Goal: Task Accomplishment & Management: Manage account settings

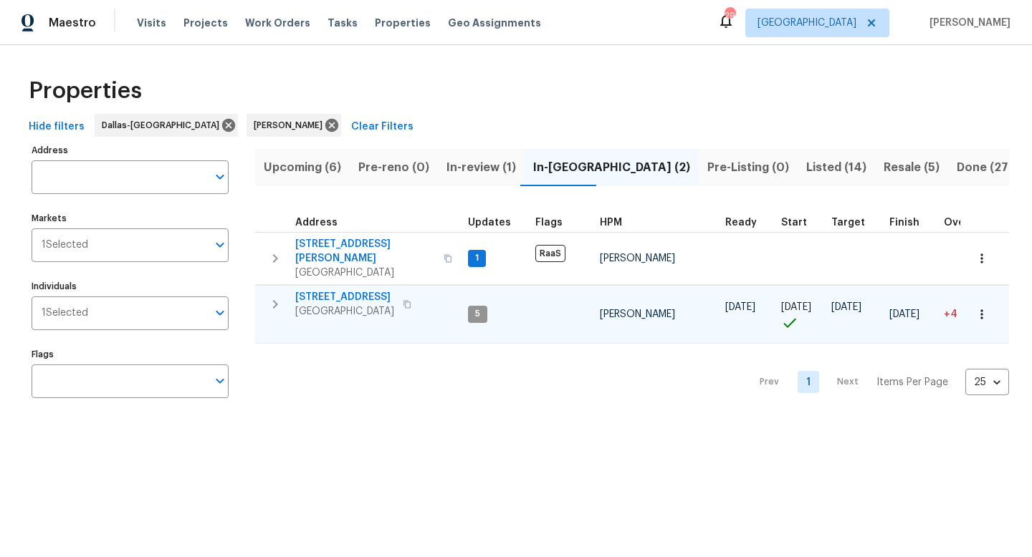
click at [331, 290] on span "233 Victoria Ave" at bounding box center [344, 297] width 99 height 14
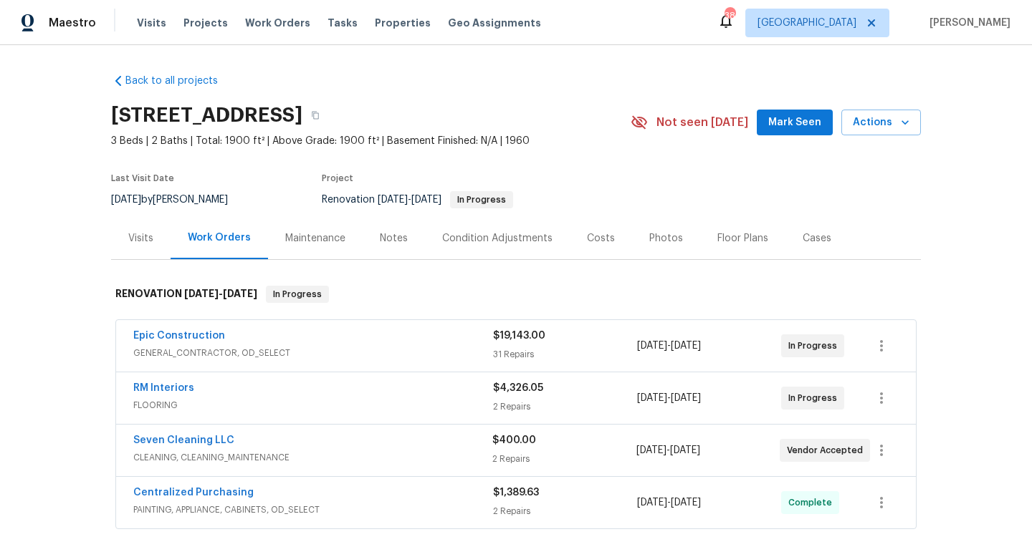
click at [781, 116] on span "Mark Seen" at bounding box center [794, 123] width 53 height 18
click at [147, 392] on link "RM Interiors" at bounding box center [163, 388] width 61 height 10
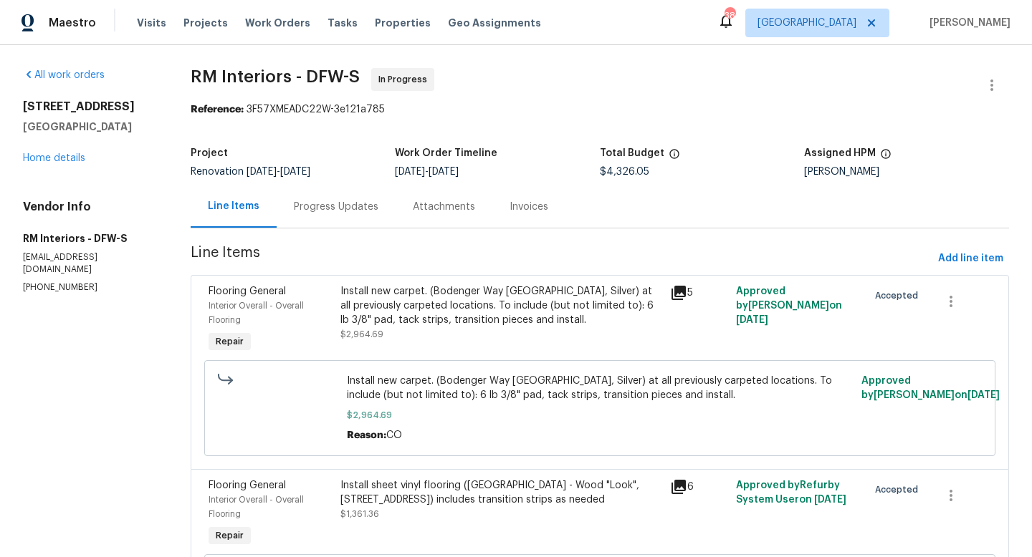
click at [345, 211] on div "Progress Updates" at bounding box center [336, 207] width 85 height 14
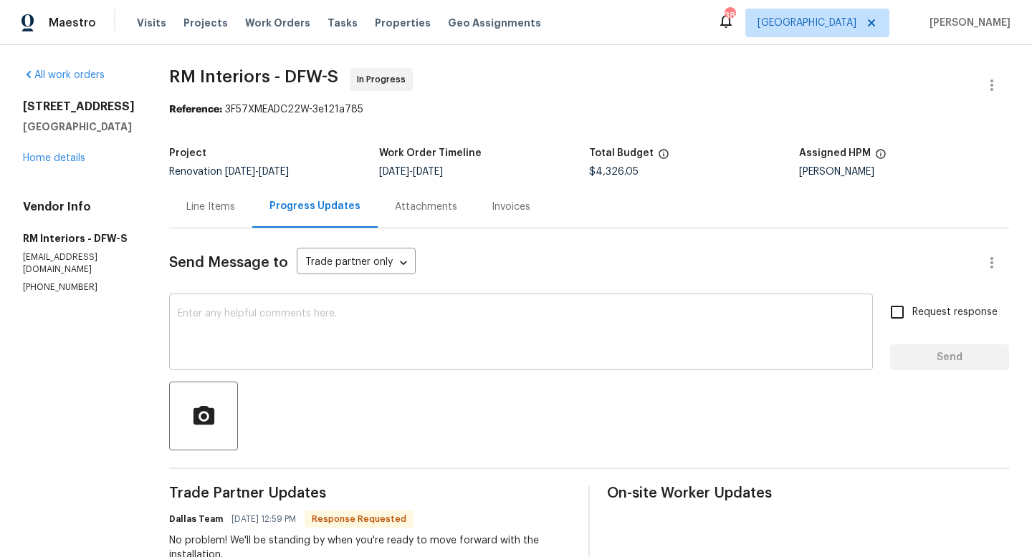
click at [345, 340] on textarea at bounding box center [521, 334] width 686 height 50
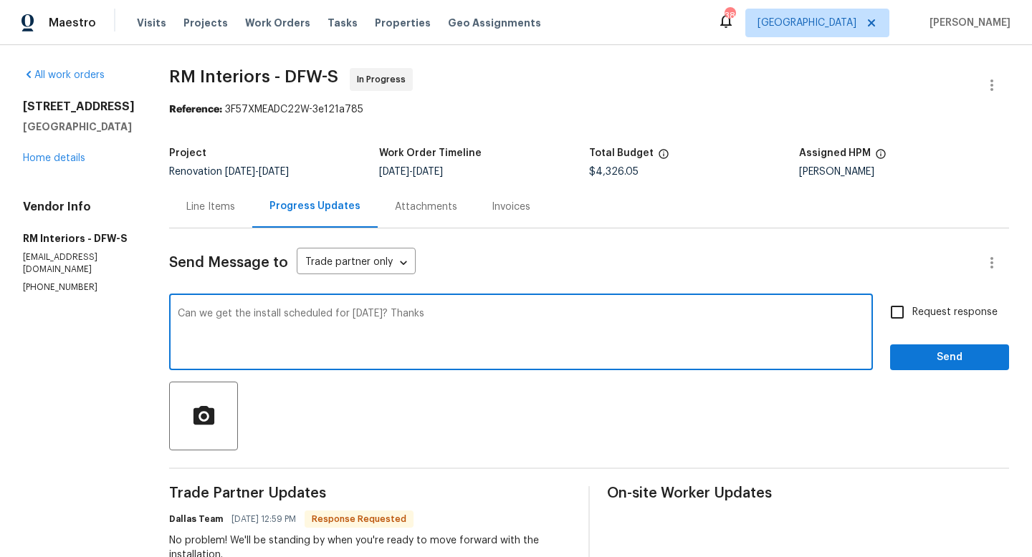
type textarea "Can we get the install scheduled for Wednesday this week? Thanks"
click at [903, 310] on input "Request response" at bounding box center [897, 312] width 30 height 30
checkbox input "true"
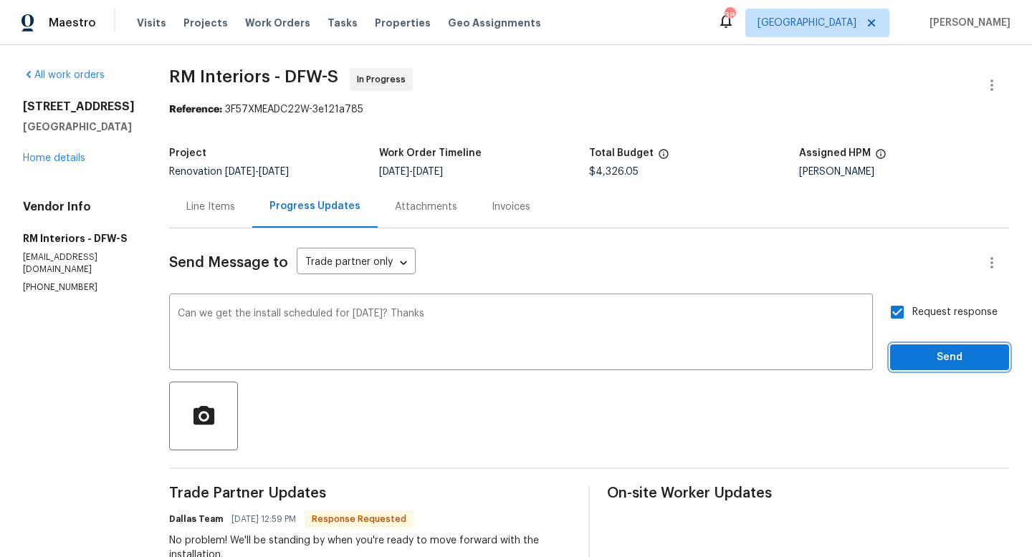
click at [925, 360] on span "Send" at bounding box center [949, 358] width 96 height 18
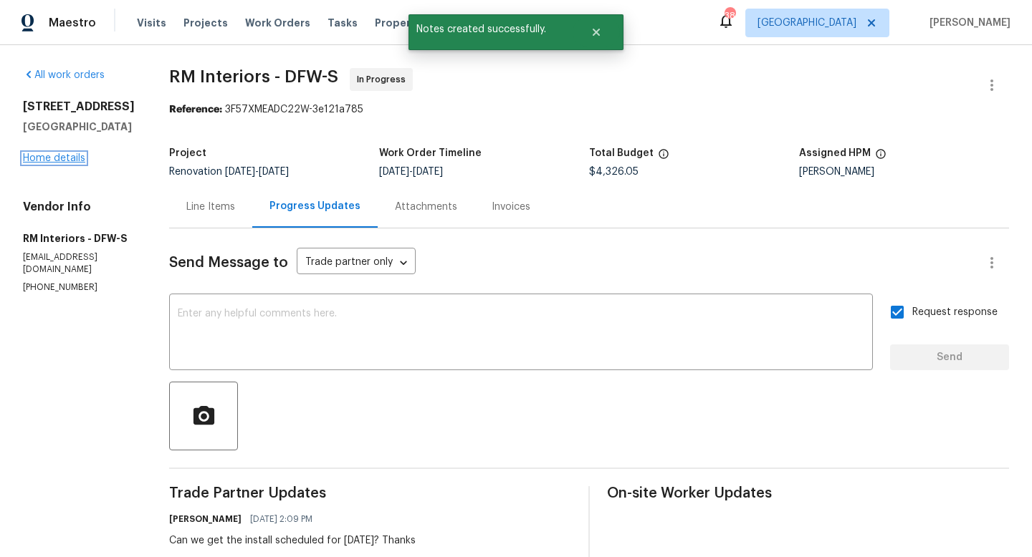
click at [63, 155] on link "Home details" at bounding box center [54, 158] width 62 height 10
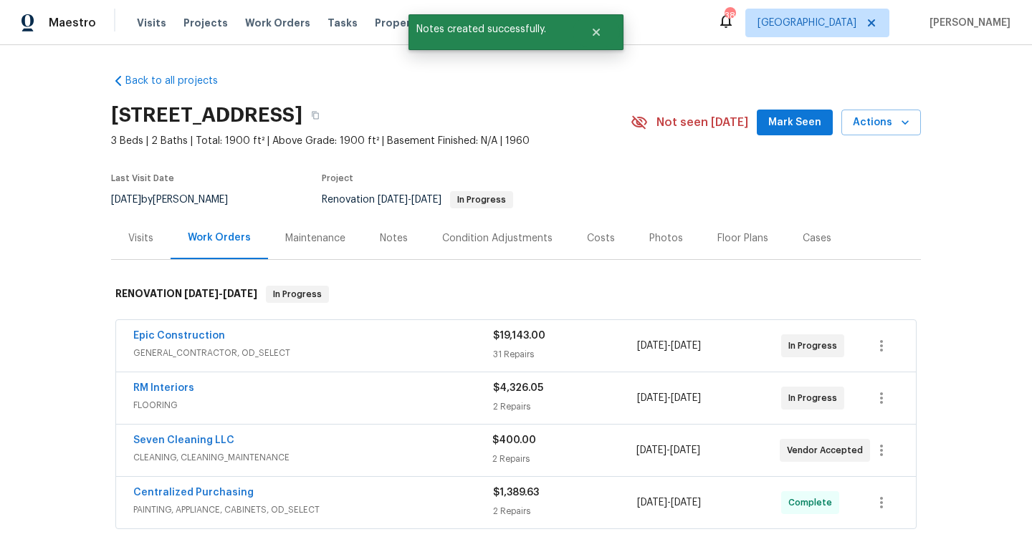
click at [380, 231] on div "Notes" at bounding box center [394, 238] width 28 height 14
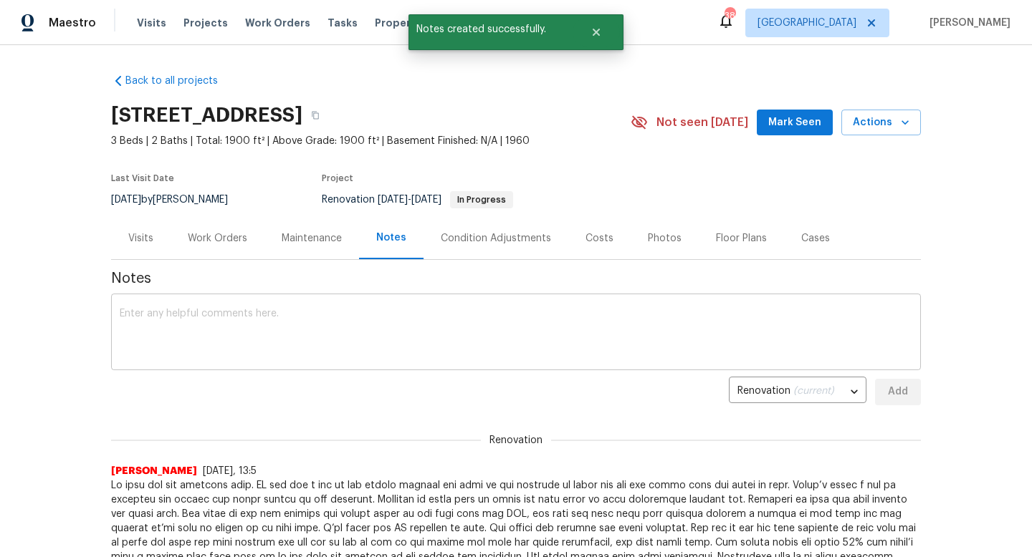
click at [313, 355] on textarea at bounding box center [516, 334] width 793 height 50
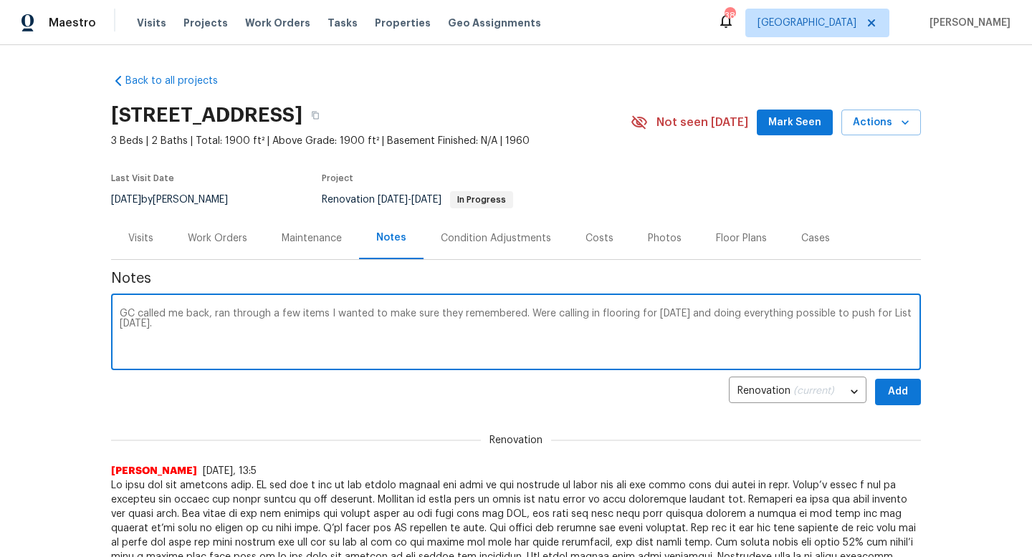
type textarea "GC called me back, ran through a few items I wanted to make sure they remembere…"
click at [899, 393] on span "Add" at bounding box center [897, 392] width 23 height 18
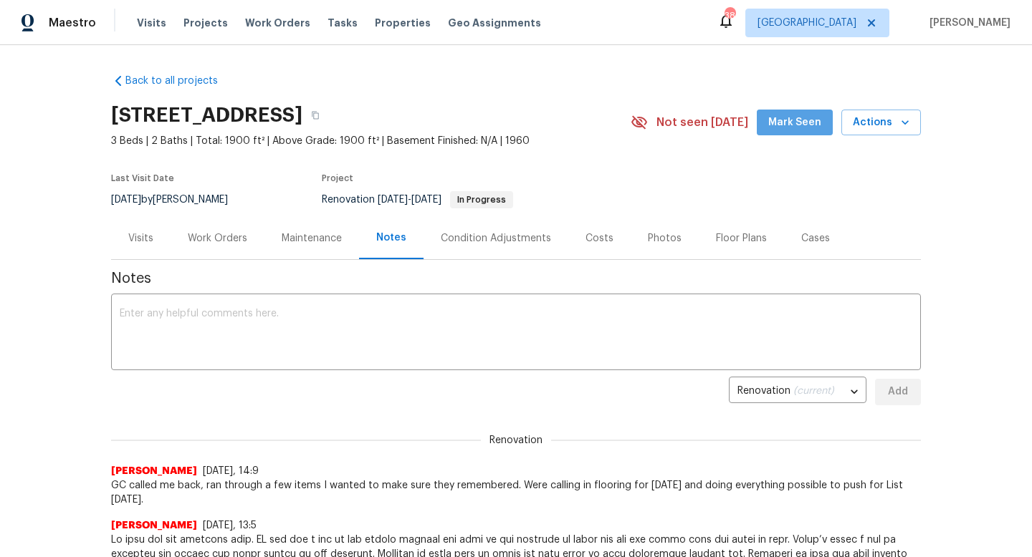
click at [800, 115] on span "Mark Seen" at bounding box center [794, 123] width 53 height 18
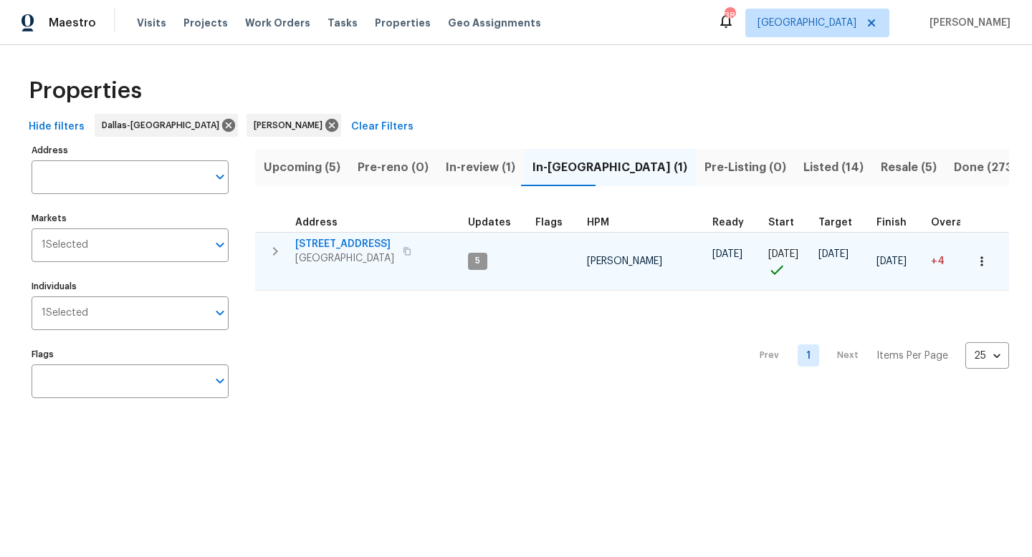
click at [983, 260] on icon "button" at bounding box center [982, 261] width 14 height 14
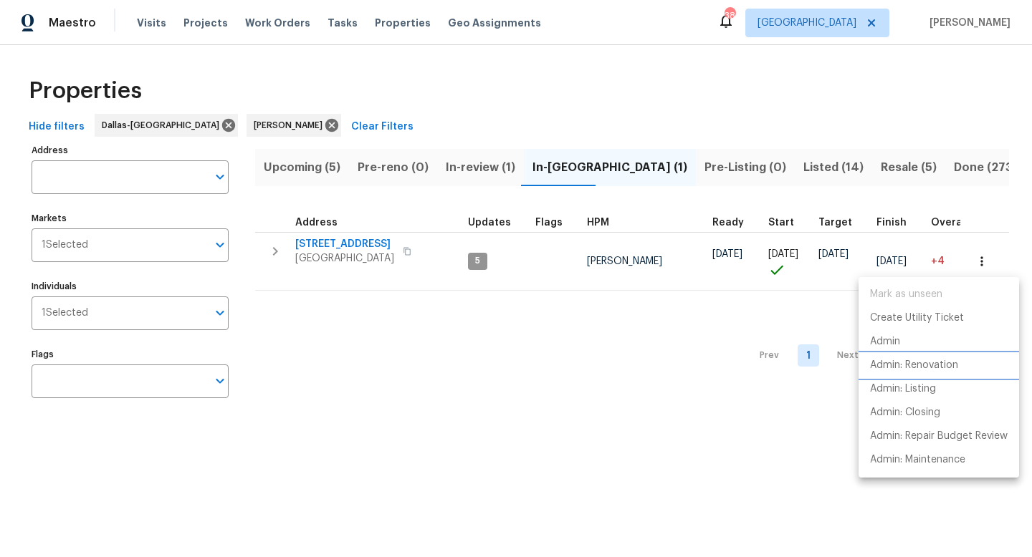
click at [894, 363] on p "Admin: Renovation" at bounding box center [914, 365] width 88 height 15
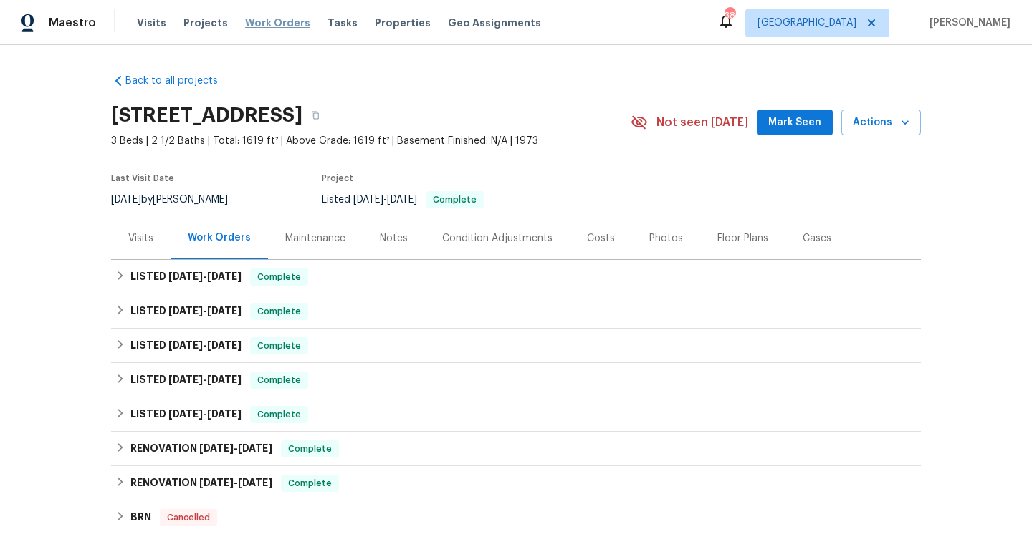
click at [281, 27] on span "Work Orders" at bounding box center [277, 23] width 65 height 14
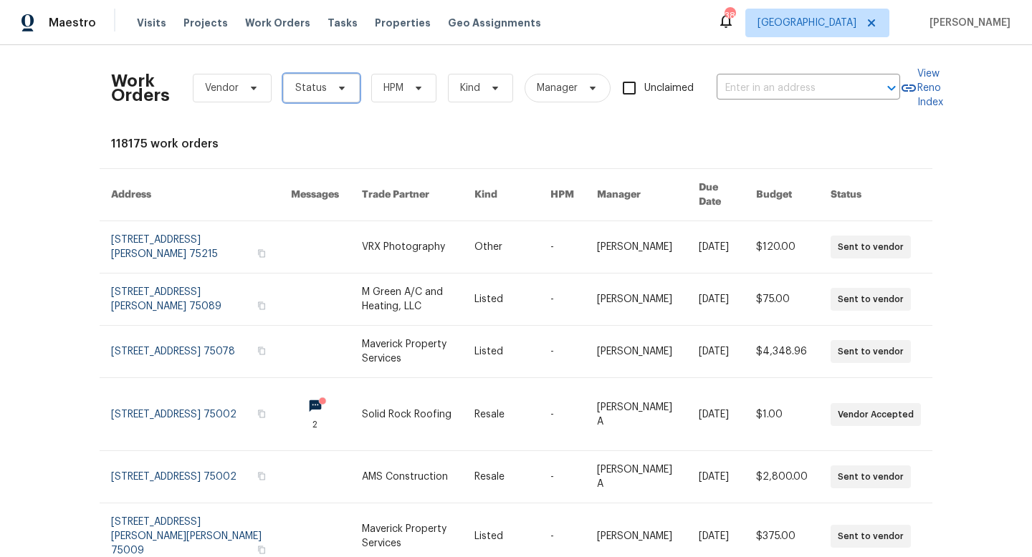
click at [326, 99] on span "Status" at bounding box center [321, 88] width 77 height 29
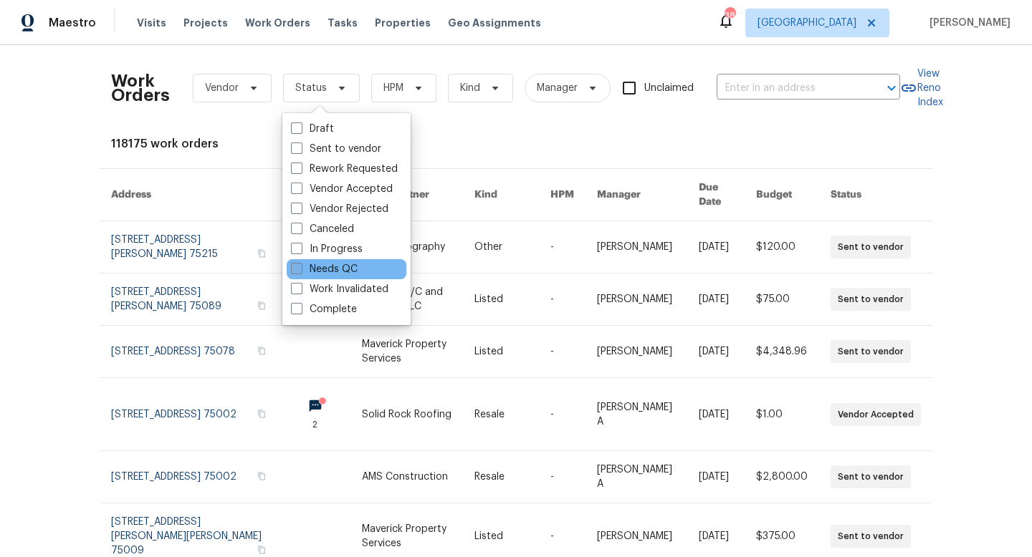
click at [322, 269] on label "Needs QC" at bounding box center [324, 269] width 67 height 14
click at [300, 269] on input "Needs QC" at bounding box center [295, 266] width 9 height 9
checkbox input "true"
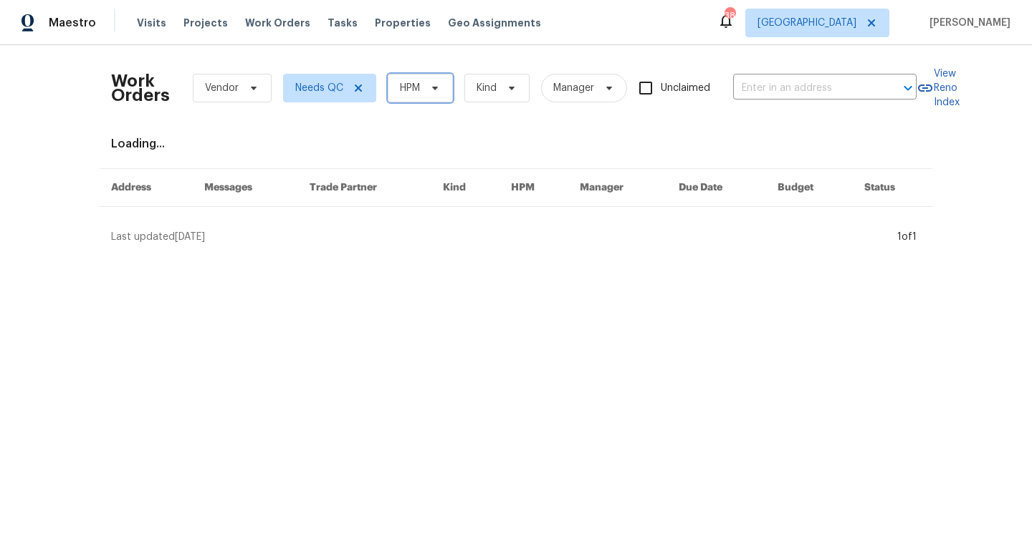
click at [433, 89] on icon at bounding box center [434, 87] width 11 height 11
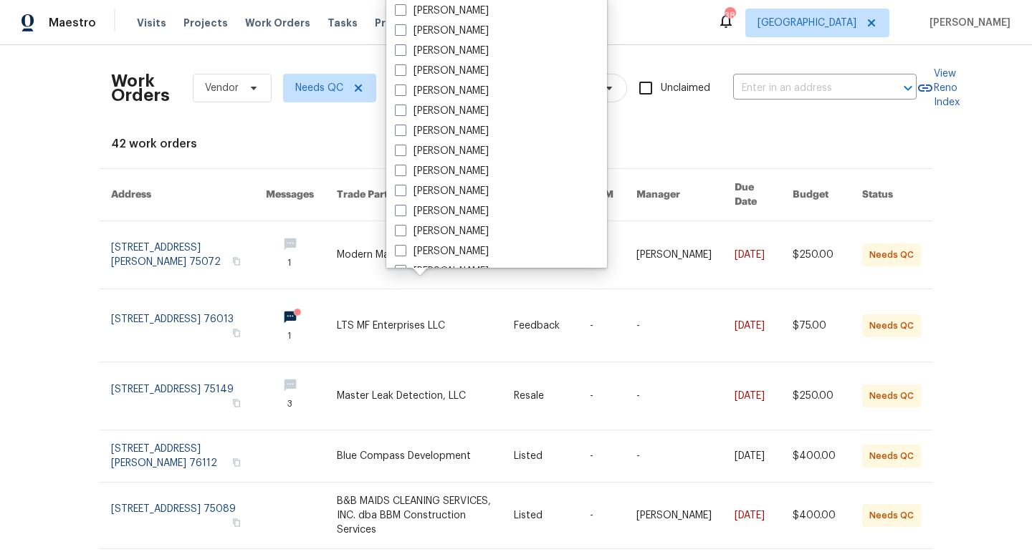
scroll to position [800, 0]
click at [429, 111] on label "[PERSON_NAME]" at bounding box center [442, 112] width 94 height 14
click at [404, 111] on input "[PERSON_NAME]" at bounding box center [399, 109] width 9 height 9
checkbox input "true"
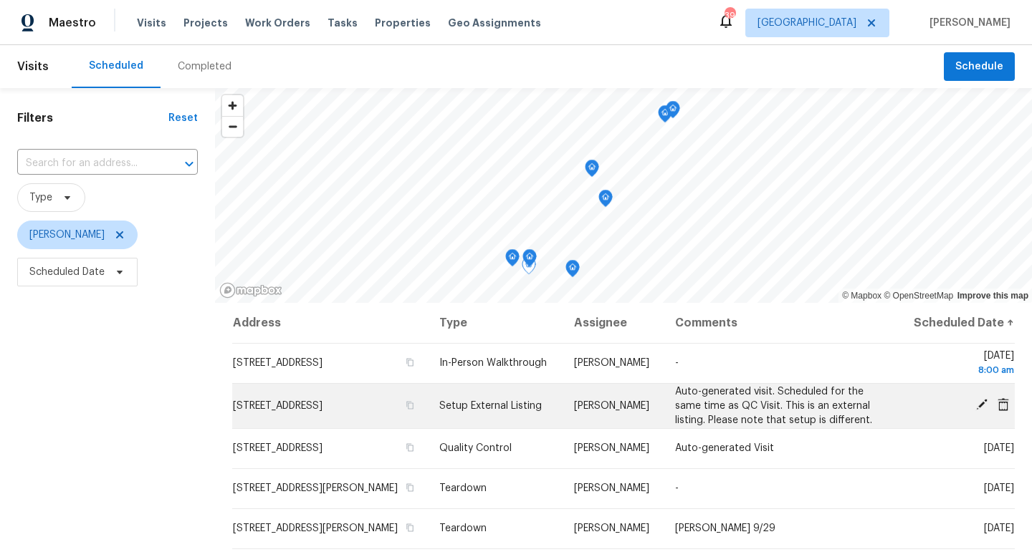
click at [980, 411] on icon at bounding box center [981, 404] width 13 height 13
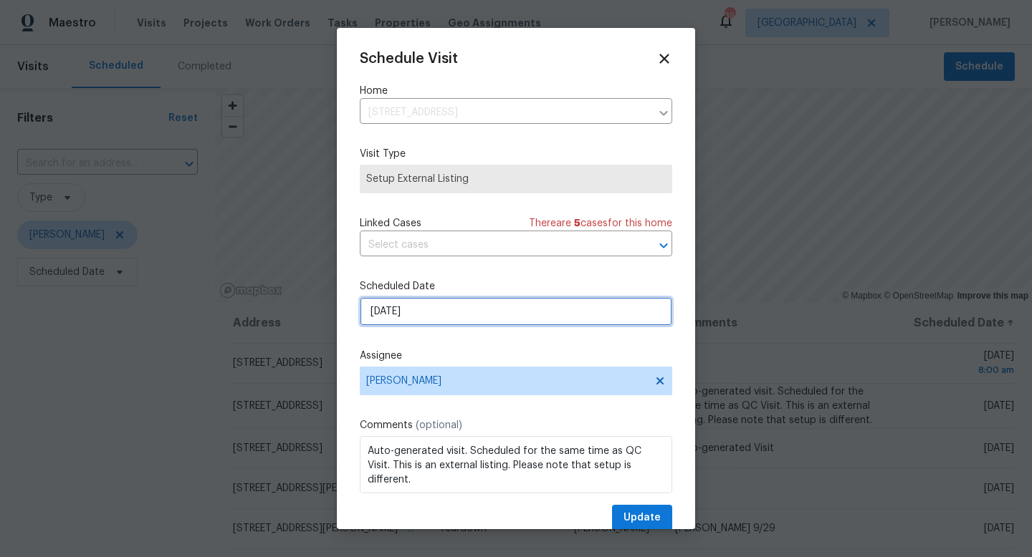
click at [460, 307] on input "[DATE]" at bounding box center [516, 311] width 312 height 29
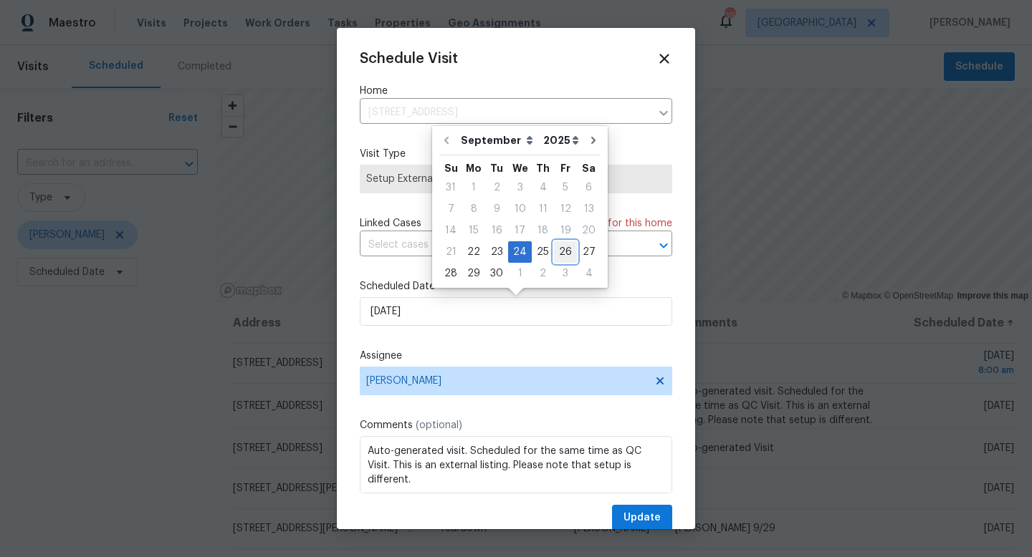
click at [555, 252] on div "26" at bounding box center [565, 252] width 23 height 20
type input "[DATE]"
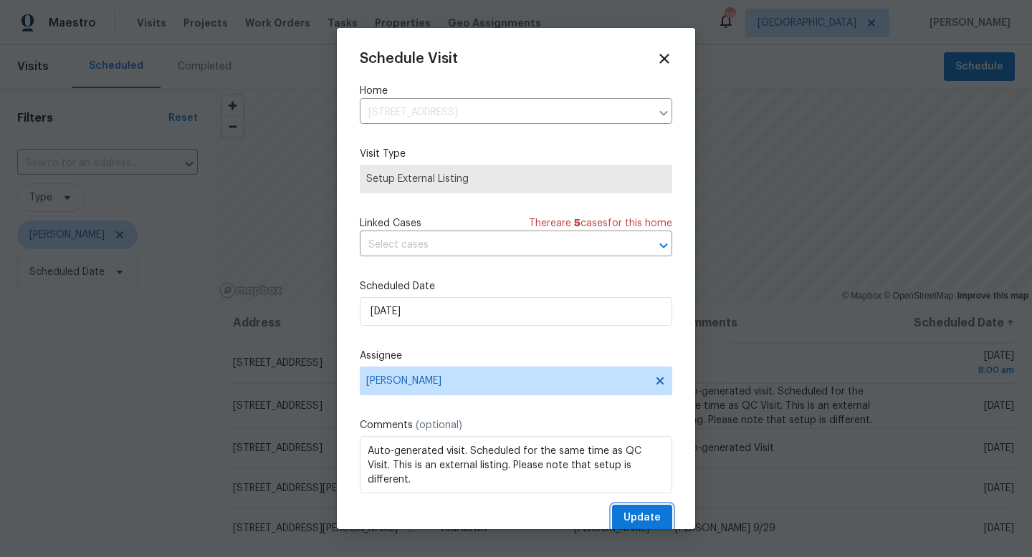
click at [631, 520] on span "Update" at bounding box center [641, 518] width 37 height 18
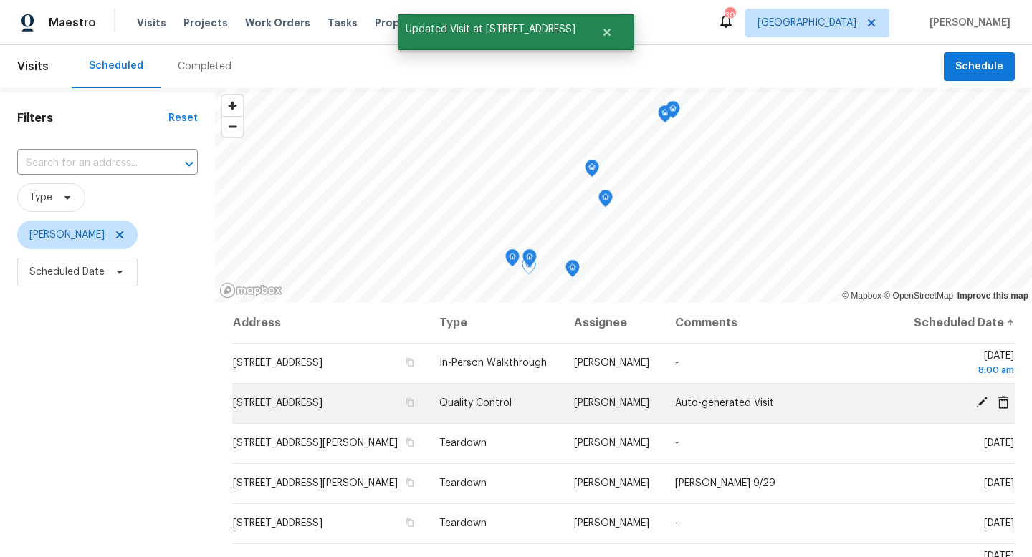
click at [982, 408] on icon at bounding box center [981, 402] width 11 height 11
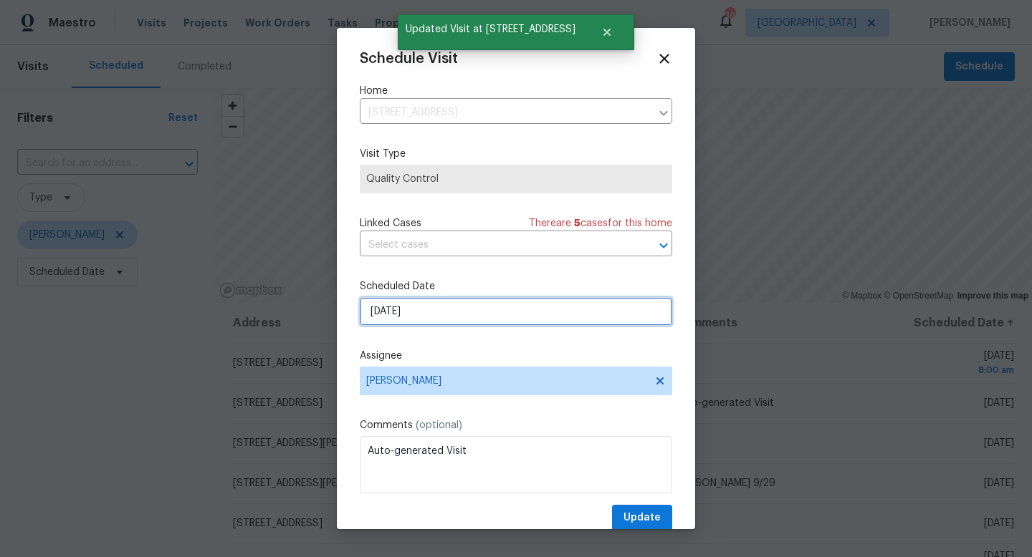
click at [475, 313] on input "9/24/2025" at bounding box center [516, 311] width 312 height 29
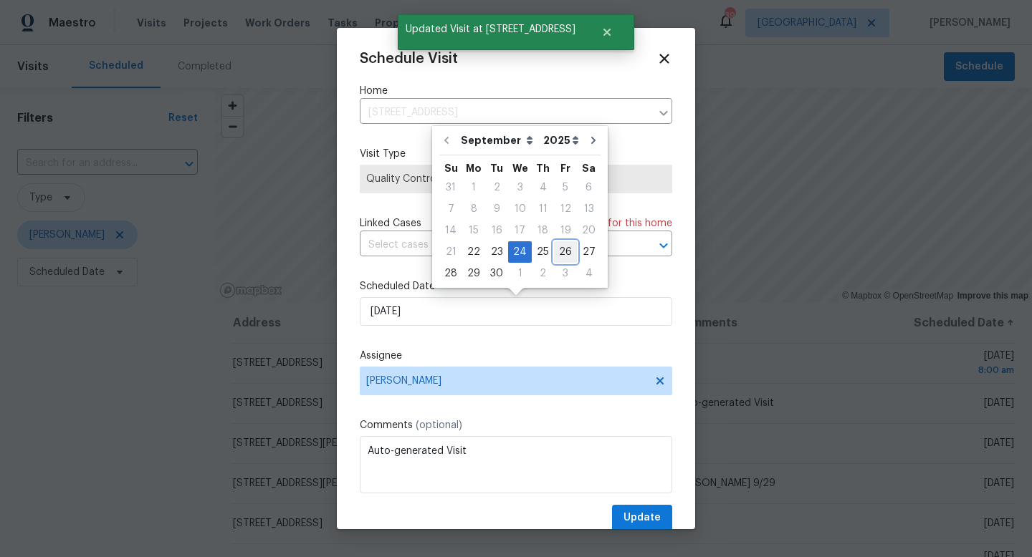
click at [561, 250] on div "26" at bounding box center [565, 252] width 23 height 20
type input "9/26/2025"
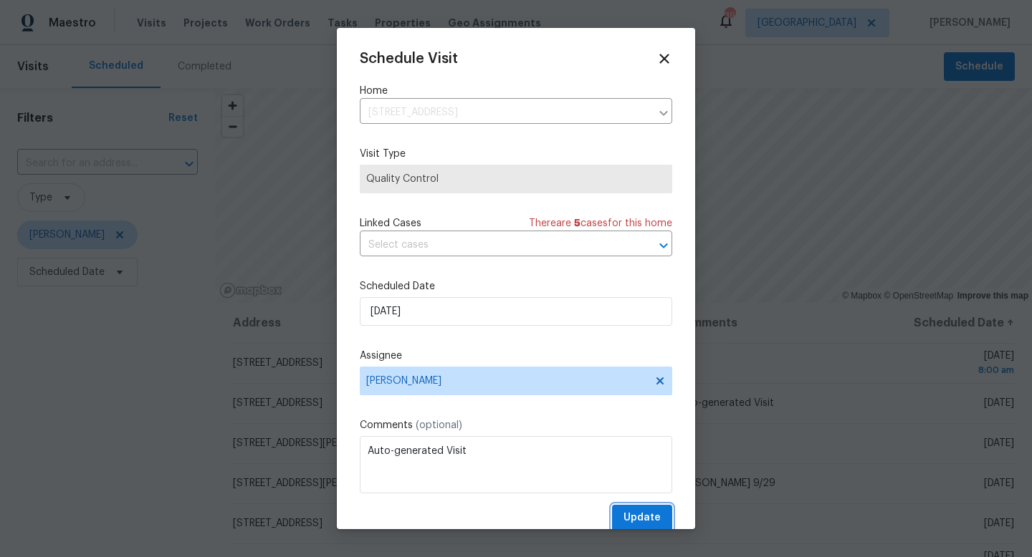
click at [640, 516] on span "Update" at bounding box center [641, 518] width 37 height 18
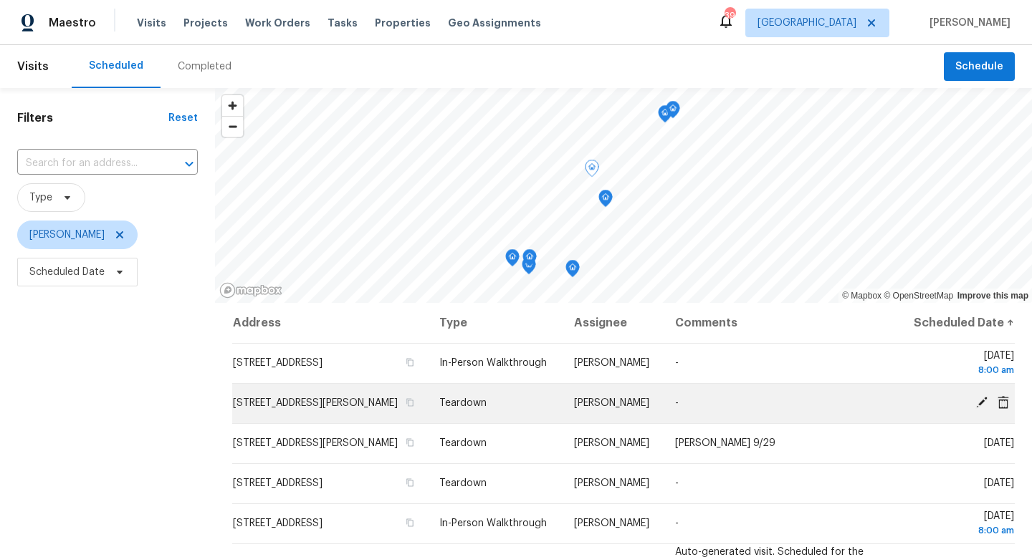
click at [979, 409] on icon at bounding box center [981, 402] width 13 height 13
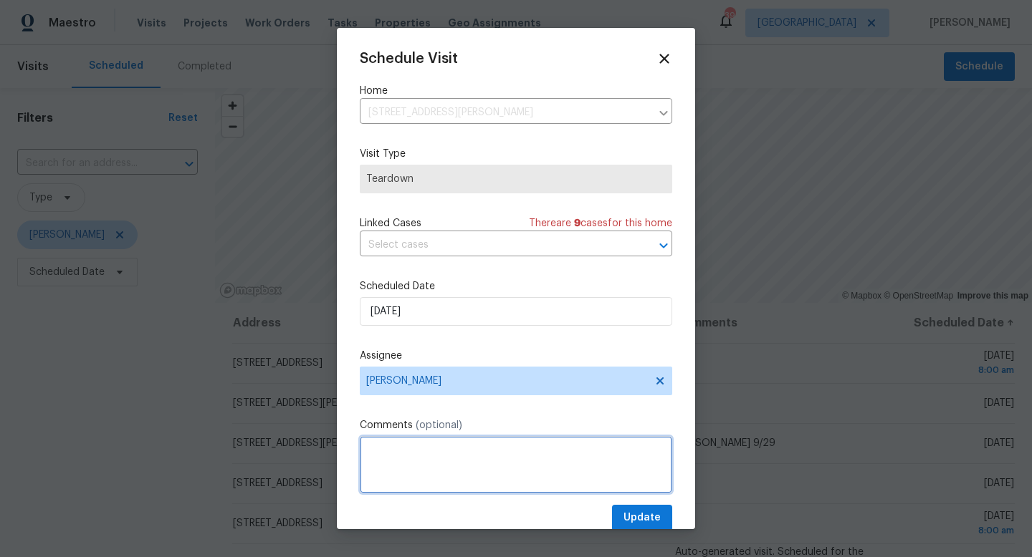
click at [456, 450] on textarea at bounding box center [516, 464] width 312 height 57
type textarea "[PERSON_NAME] 9/30"
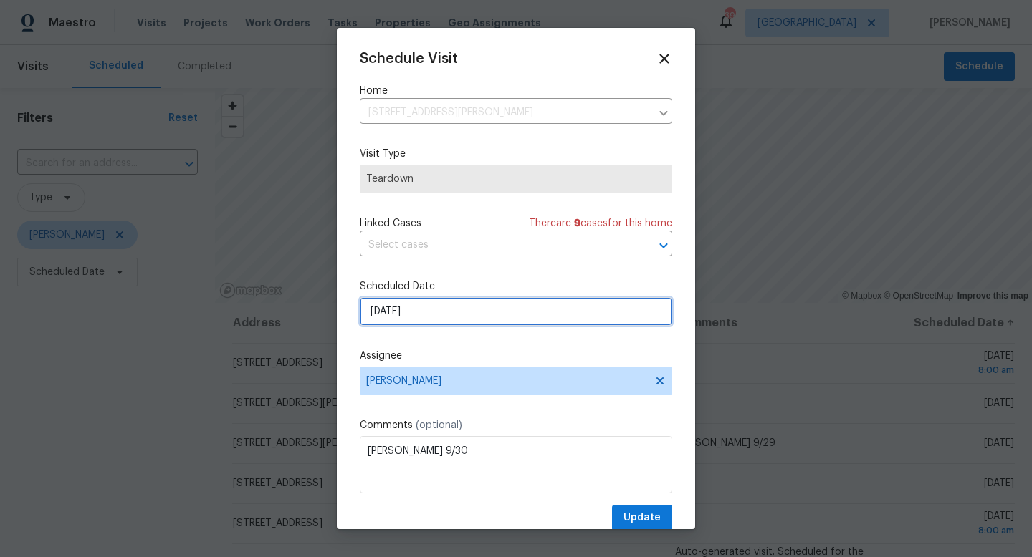
click at [470, 312] on input "9/24/2025" at bounding box center [516, 311] width 312 height 29
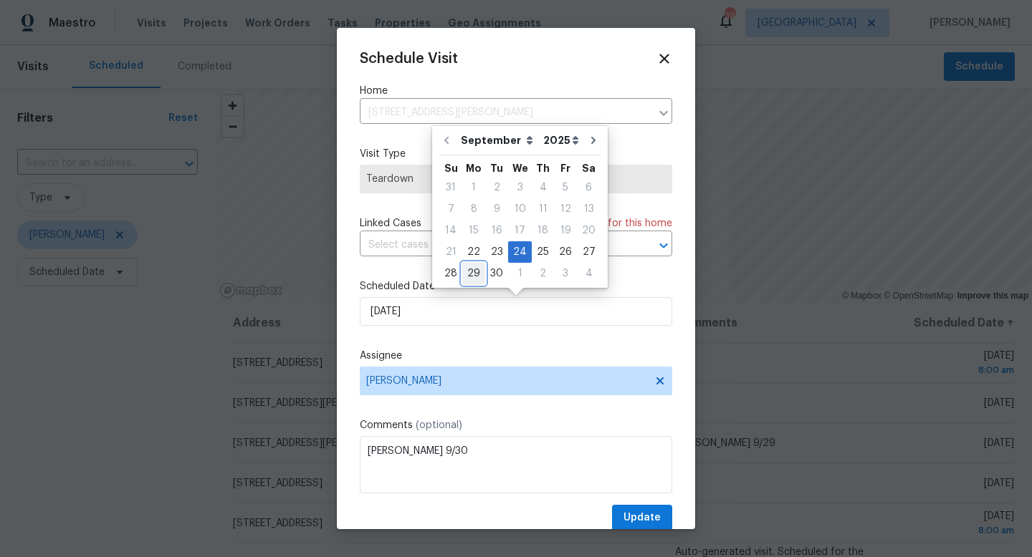
click at [474, 272] on div "29" at bounding box center [473, 274] width 23 height 20
type input "9/29/2025"
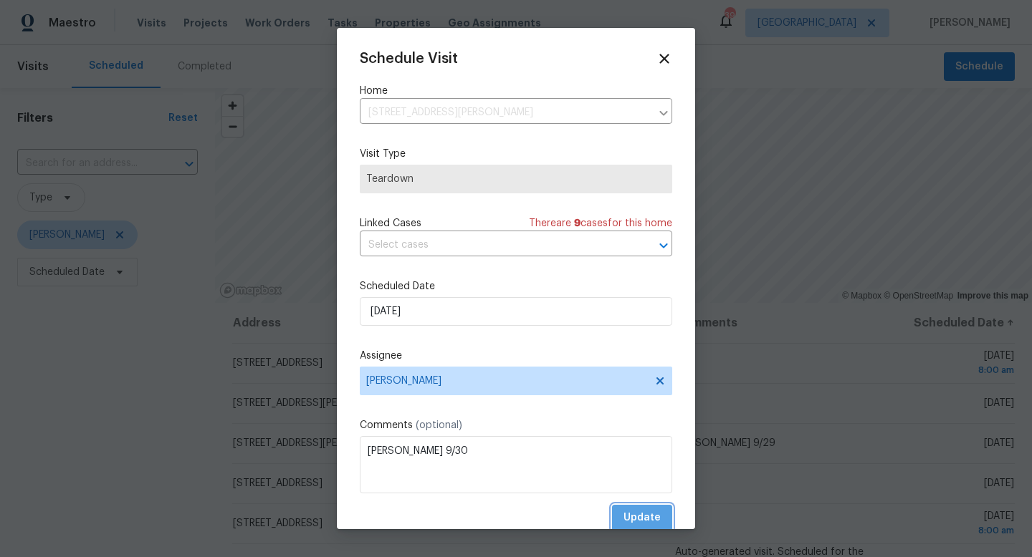
click at [648, 518] on span "Update" at bounding box center [641, 518] width 37 height 18
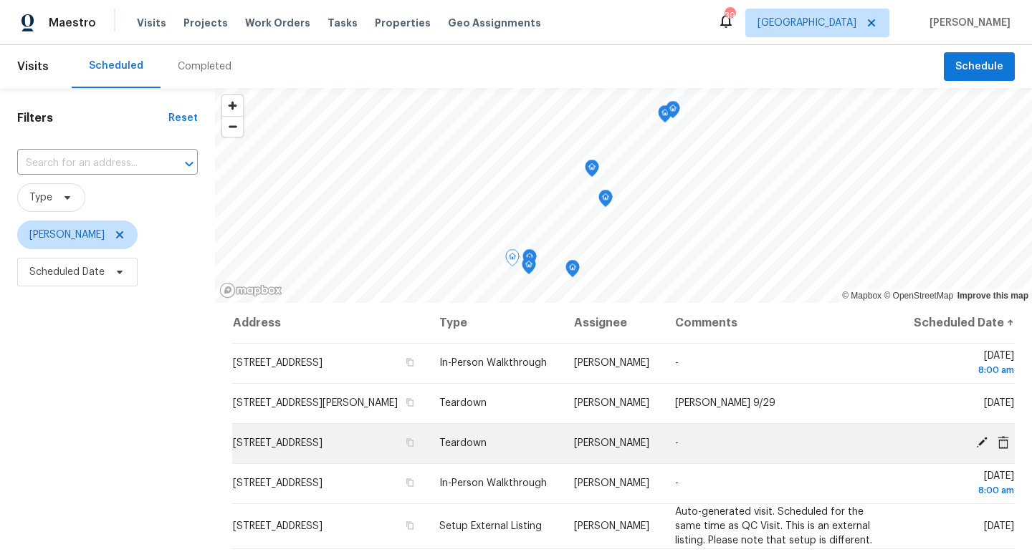
click at [981, 449] on icon at bounding box center [981, 442] width 11 height 11
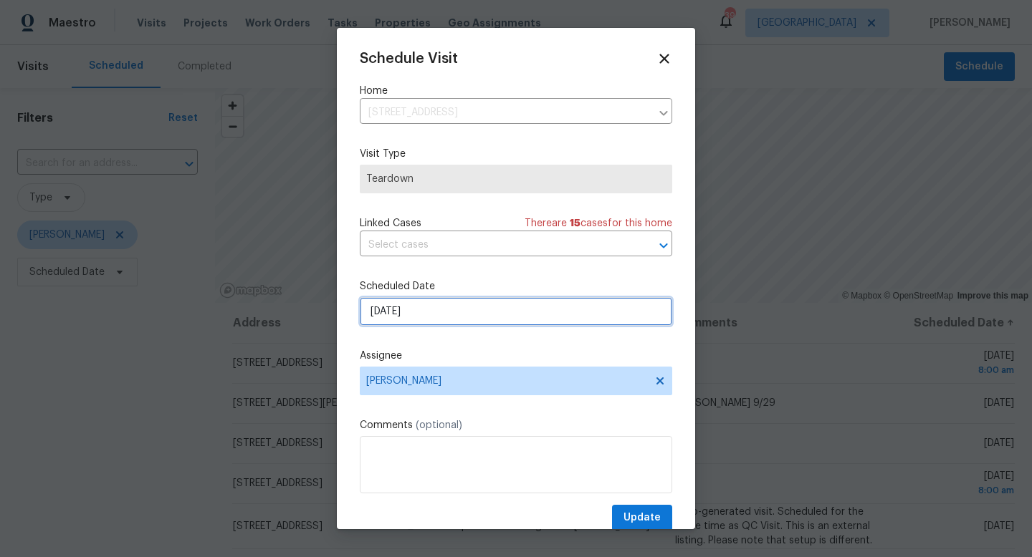
click at [428, 315] on input "[DATE]" at bounding box center [516, 311] width 312 height 29
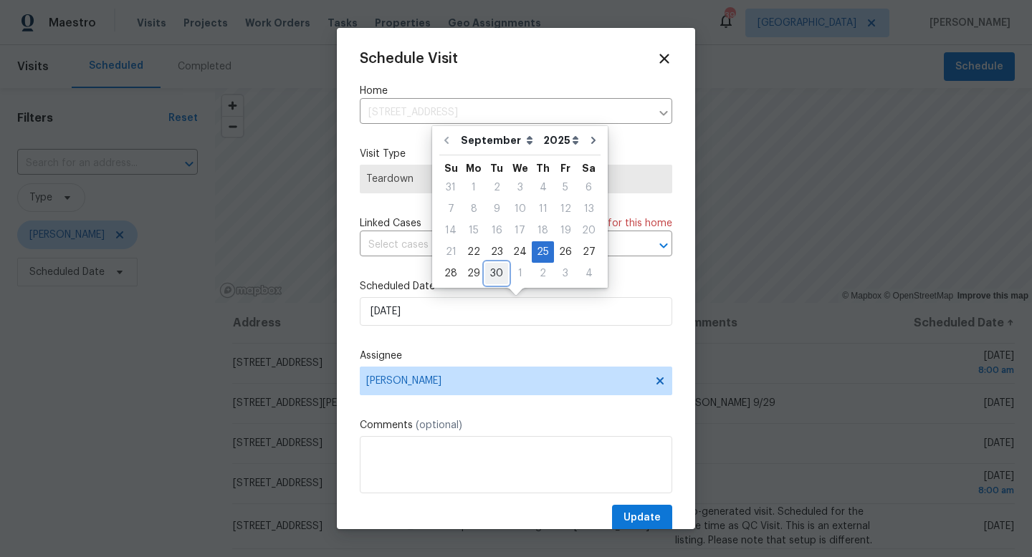
click at [492, 272] on div "30" at bounding box center [496, 274] width 23 height 20
type input "[DATE]"
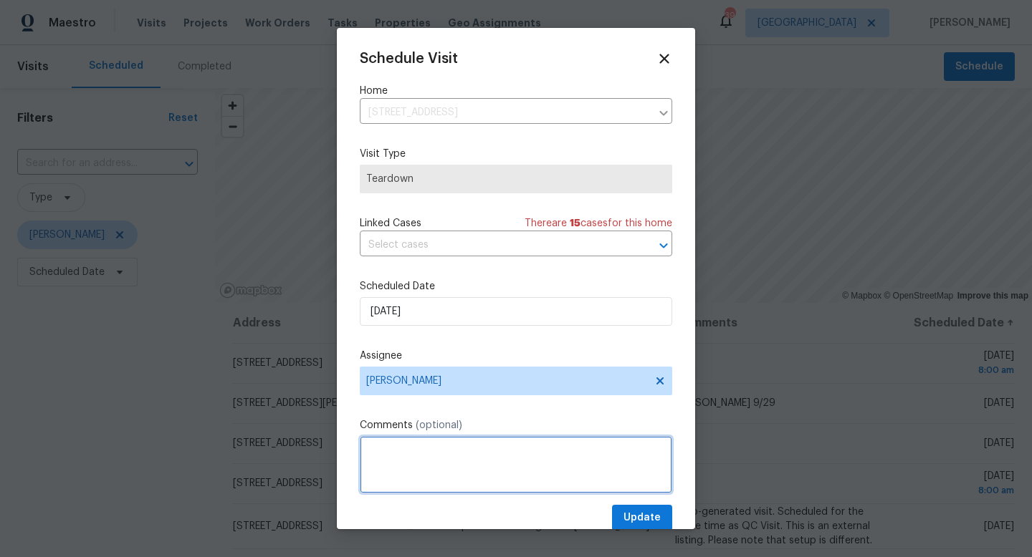
click at [406, 470] on textarea at bounding box center [516, 464] width 312 height 57
type textarea "[PERSON_NAME] 10/1"
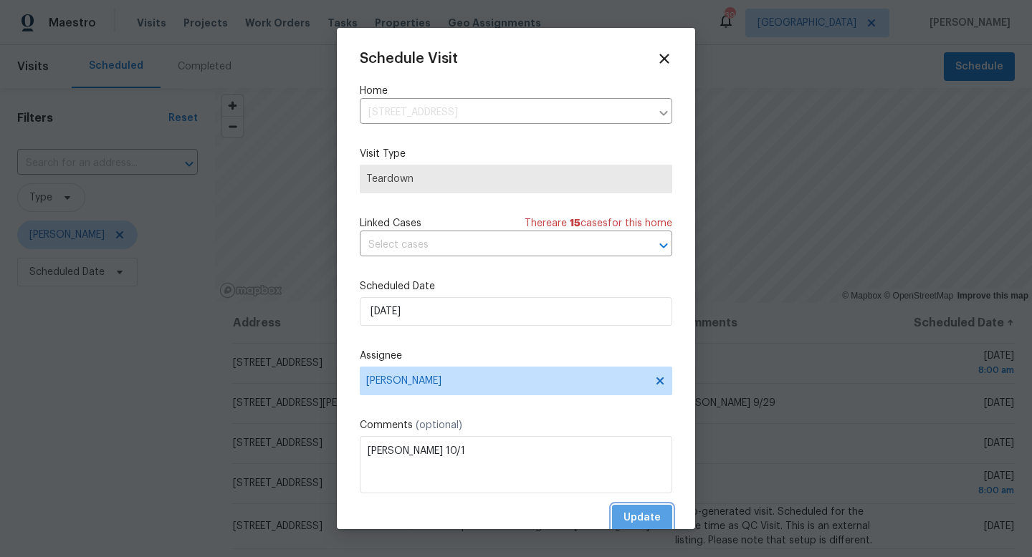
click at [646, 520] on span "Update" at bounding box center [641, 518] width 37 height 18
